Goal: Information Seeking & Learning: Learn about a topic

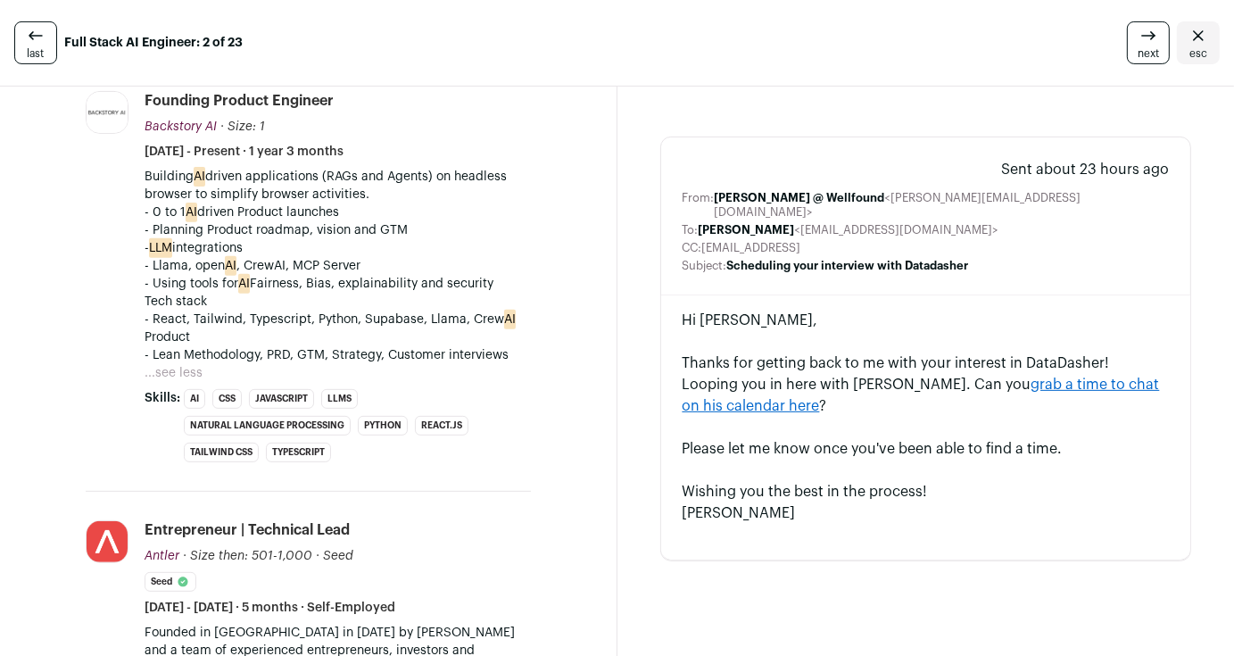
scroll to position [571, 0]
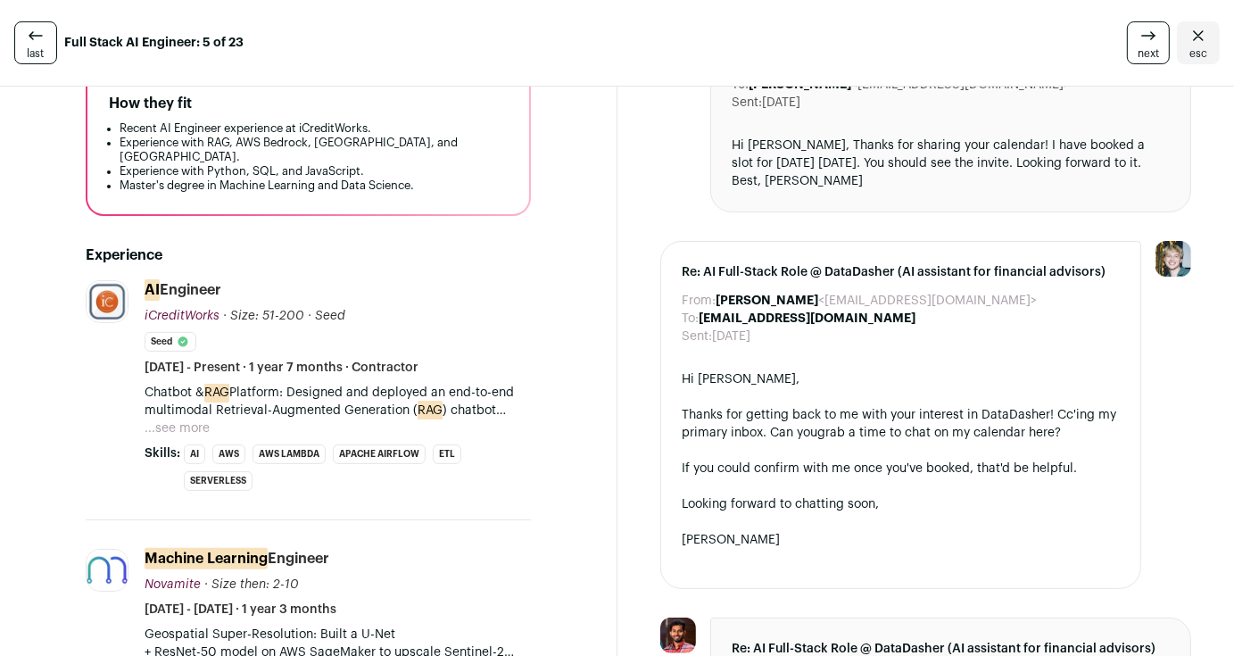
scroll to position [308, 0]
click at [190, 419] on button "...see more" at bounding box center [177, 428] width 65 height 18
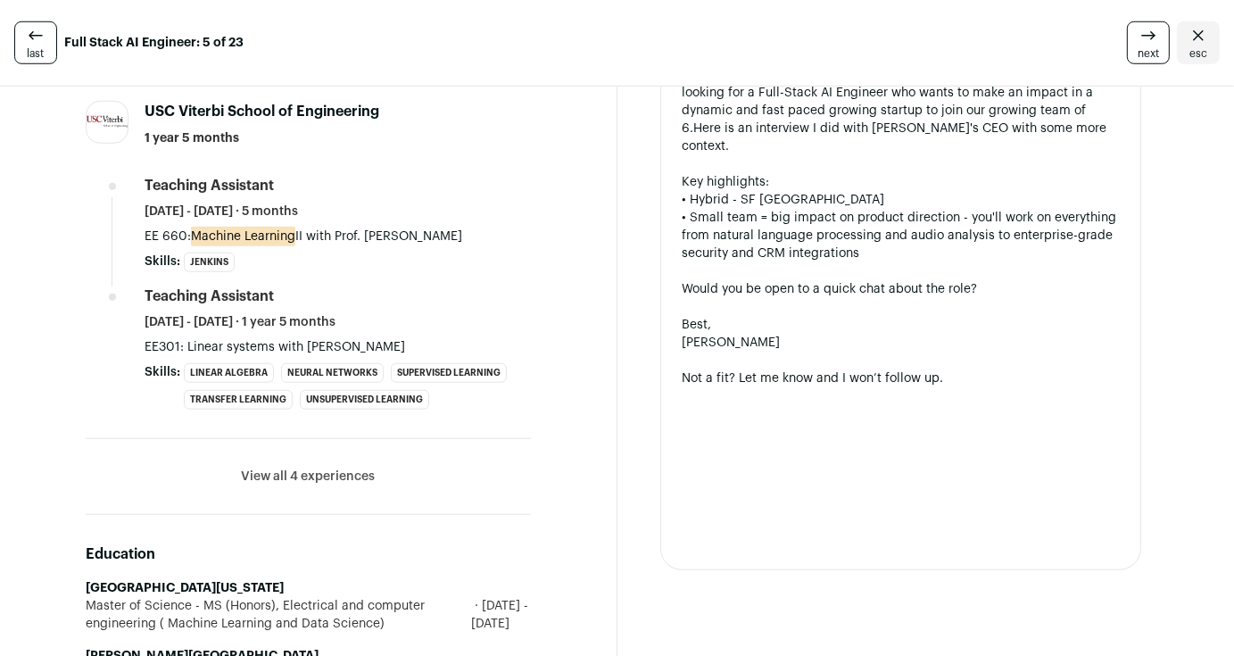
scroll to position [1359, 0]
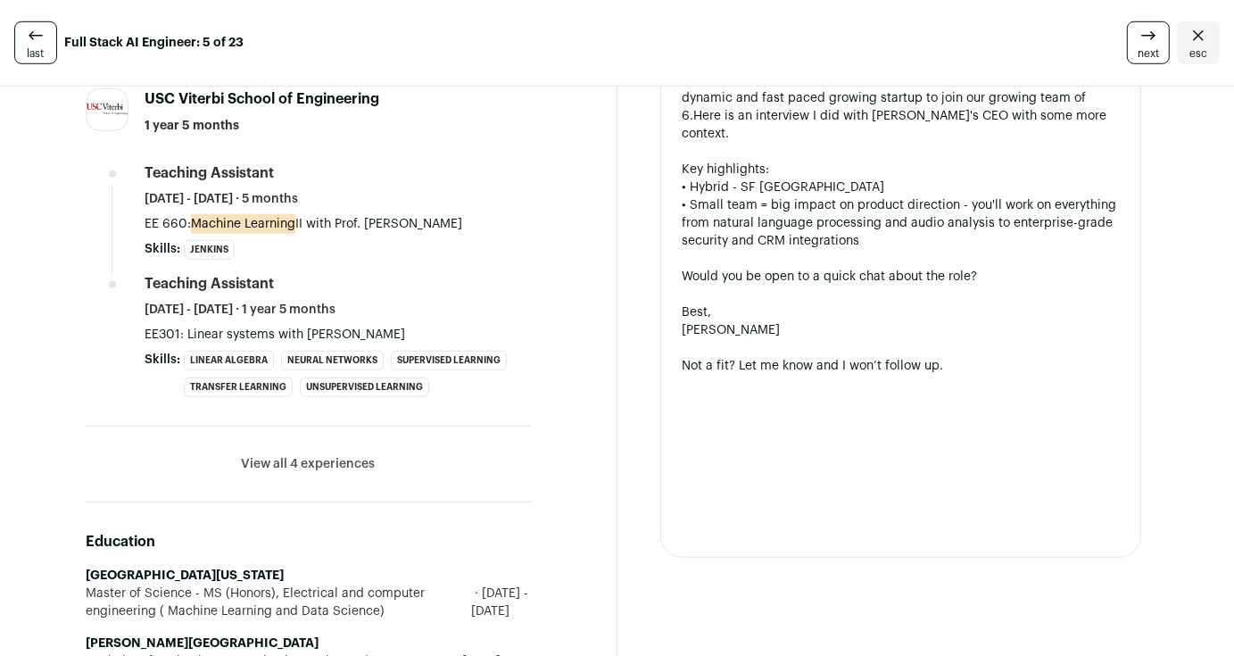
click at [281, 427] on li "View all 4 experiences View less" at bounding box center [308, 465] width 445 height 76
click at [278, 455] on button "View all 4 experiences" at bounding box center [308, 464] width 134 height 18
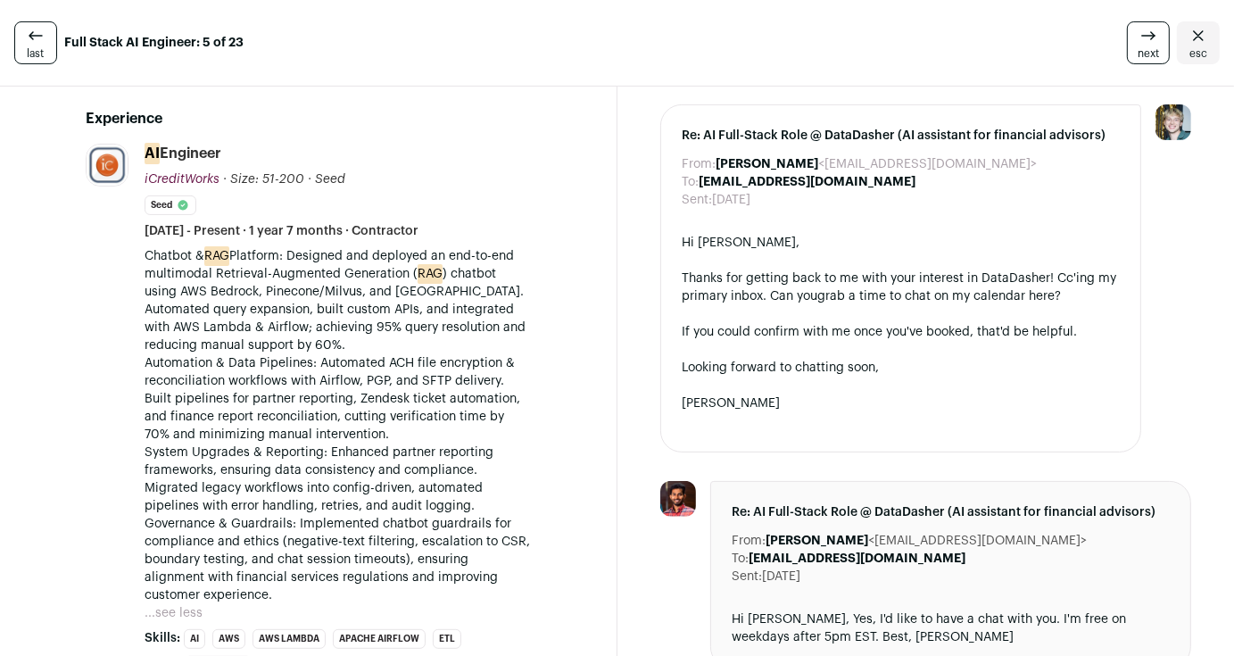
scroll to position [444, 0]
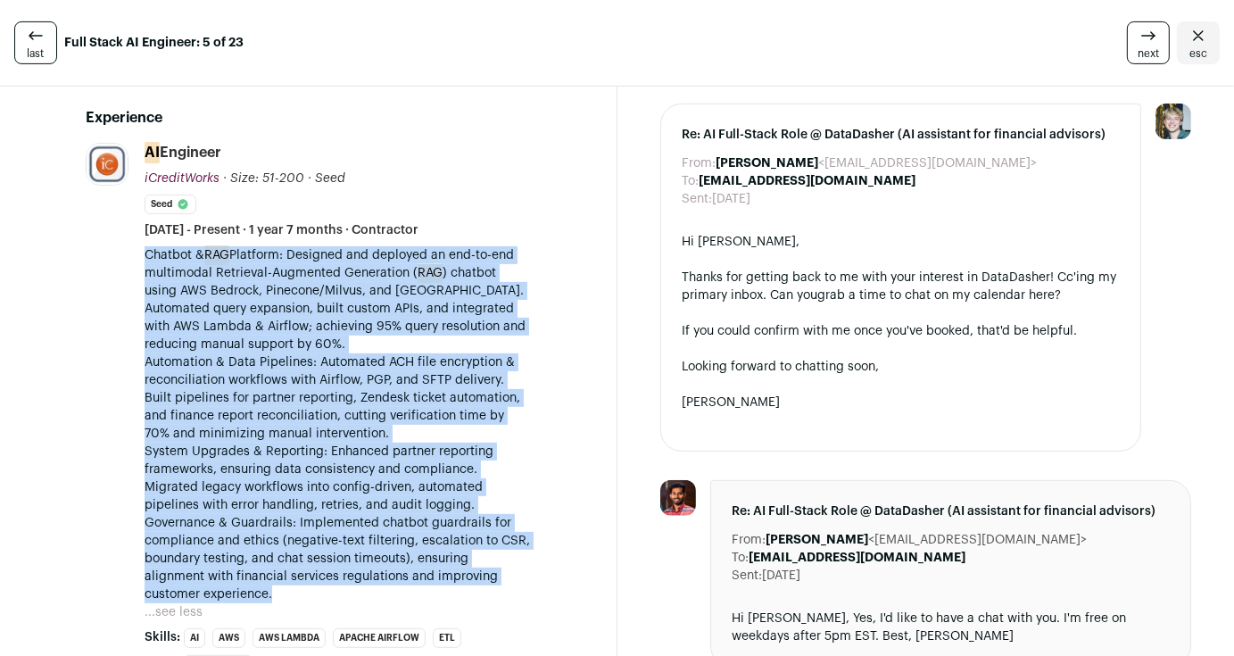
drag, startPoint x: 123, startPoint y: 236, endPoint x: 389, endPoint y: 576, distance: 431.0
click at [389, 576] on li "iCreditWorks [DOMAIN_NAME] Add to company list Public / Private Private Valuati…" at bounding box center [308, 423] width 445 height 561
click at [389, 576] on p "Governance & Guardrails: Implemented chatbot guardrails for compliance and ethi…" at bounding box center [338, 558] width 386 height 89
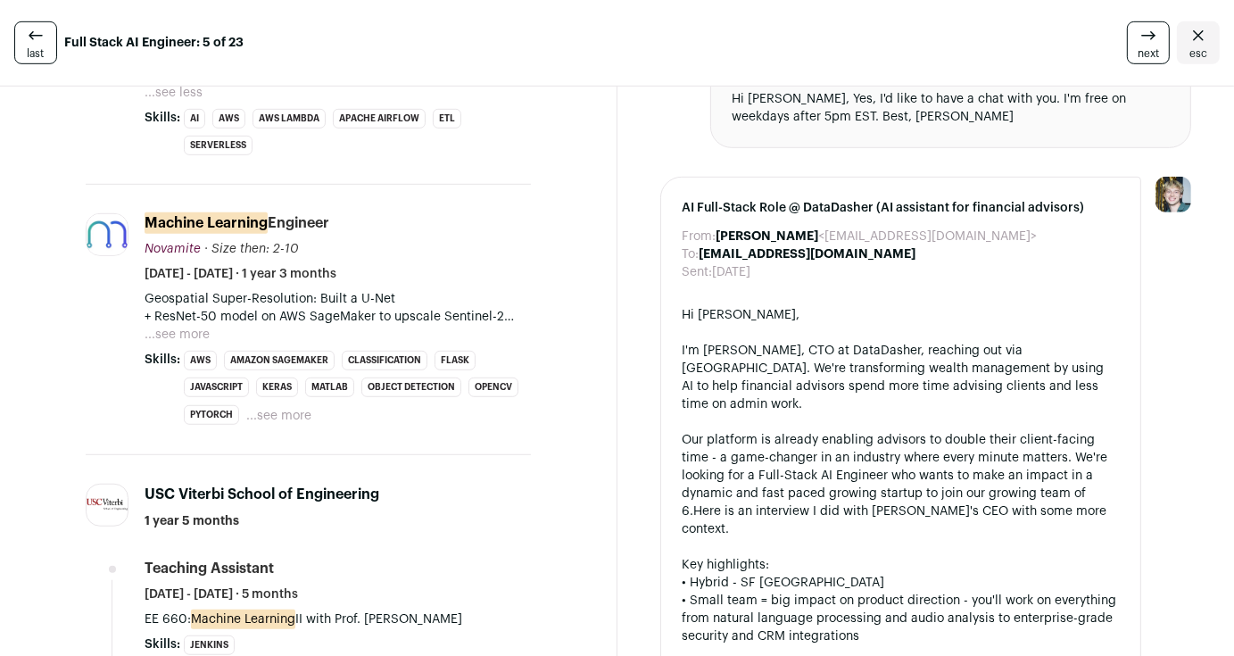
scroll to position [966, 0]
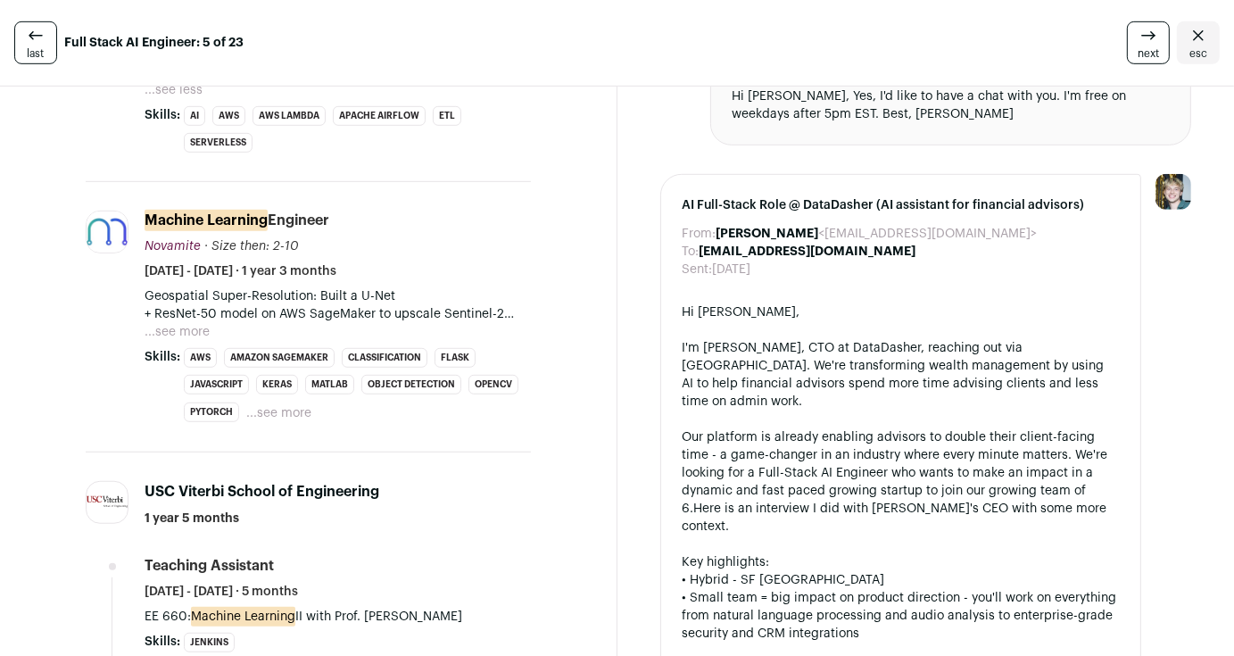
click at [157, 323] on button "...see more" at bounding box center [177, 332] width 65 height 18
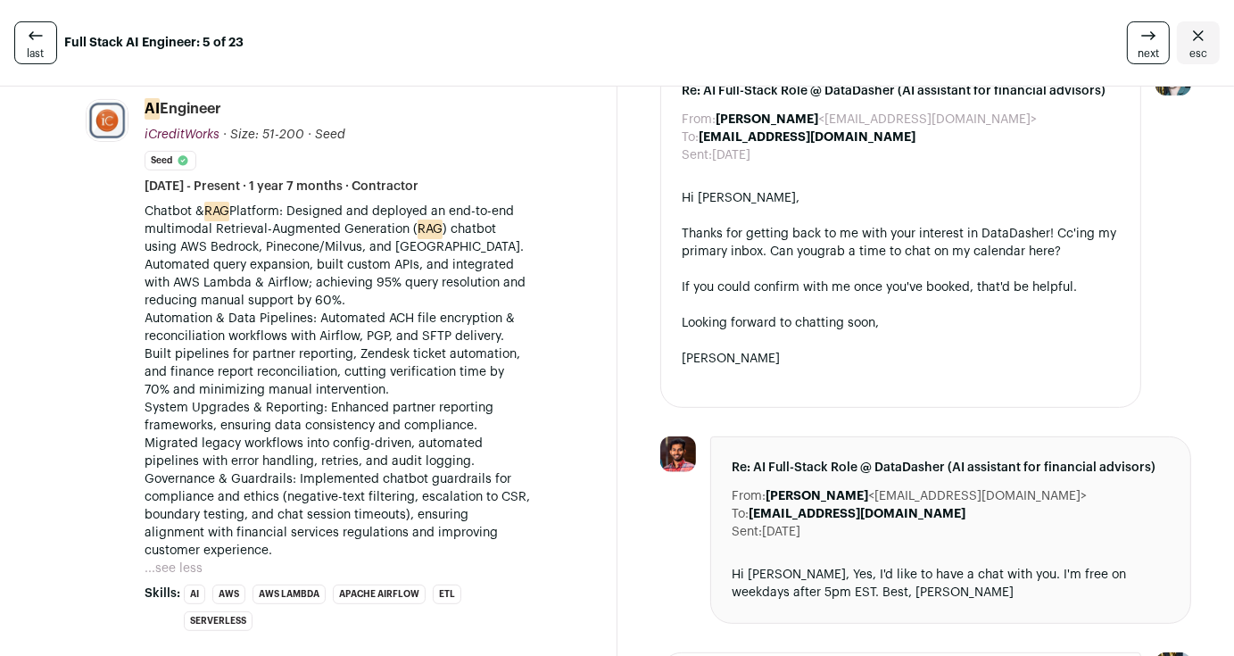
scroll to position [487, 0]
